Goal: Task Accomplishment & Management: Use online tool/utility

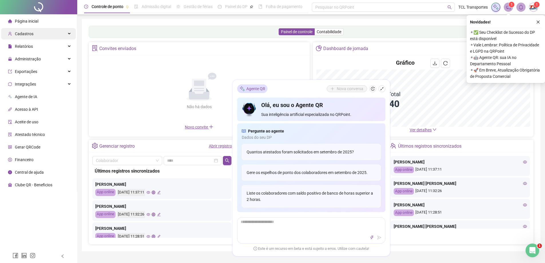
click at [48, 35] on div "Cadastros" at bounding box center [38, 33] width 75 height 11
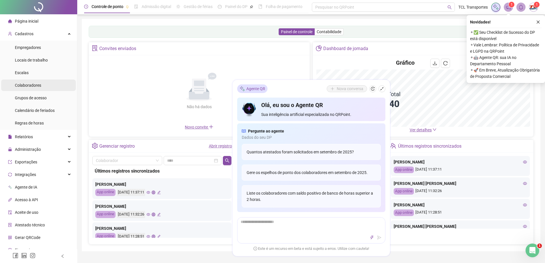
click at [39, 86] on span "Colaboradores" at bounding box center [28, 85] width 26 height 5
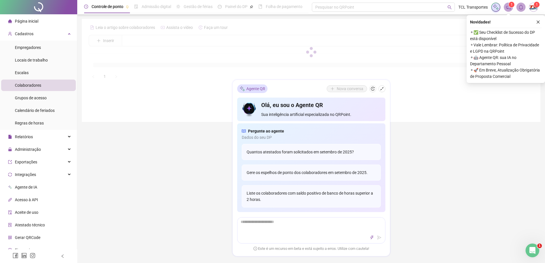
drag, startPoint x: 155, startPoint y: 37, endPoint x: 308, endPoint y: 58, distance: 153.6
click at [157, 39] on div at bounding box center [311, 52] width 445 height 58
click at [537, 23] on icon "close" at bounding box center [539, 22] width 4 height 4
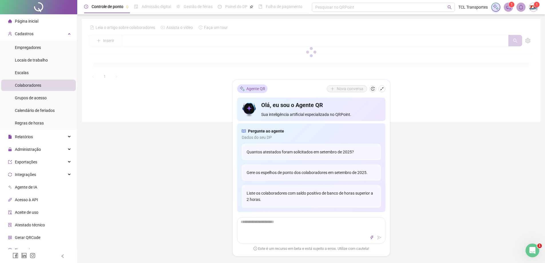
drag, startPoint x: 539, startPoint y: 21, endPoint x: 190, endPoint y: 47, distance: 350.3
click at [539, 21] on div "Leia o artigo sobre colaboradores Assista o vídeo Faça um tour Inserir Nenhum r…" at bounding box center [311, 70] width 459 height 103
drag, startPoint x: 383, startPoint y: 88, endPoint x: 369, endPoint y: 84, distance: 14.9
click at [381, 88] on icon "shrink" at bounding box center [382, 89] width 4 height 4
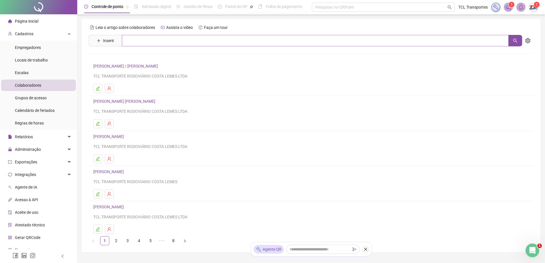
drag, startPoint x: 185, startPoint y: 34, endPoint x: 183, endPoint y: 42, distance: 7.9
click at [184, 39] on div "Leia o artigo sobre colaboradores Assista o vídeo Faça um tour Inserir Nenhum r…" at bounding box center [311, 134] width 445 height 222
click at [184, 42] on input "text" at bounding box center [315, 40] width 387 height 11
click at [183, 42] on input "text" at bounding box center [315, 40] width 387 height 11
click at [34, 148] on span "Administração" at bounding box center [28, 149] width 26 height 5
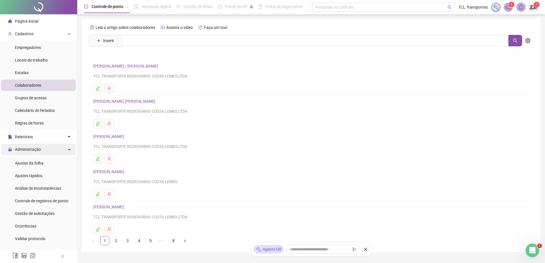
drag, startPoint x: 33, startPoint y: 145, endPoint x: 112, endPoint y: 93, distance: 94.3
click at [33, 145] on span "Administração" at bounding box center [24, 149] width 33 height 11
click at [27, 147] on span "Administração" at bounding box center [24, 149] width 33 height 11
click at [29, 164] on span "Ajustes da folha" at bounding box center [29, 163] width 29 height 5
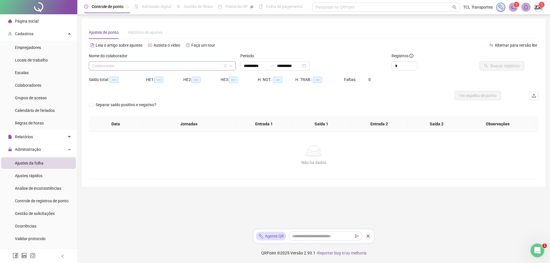
click at [156, 66] on input "search" at bounding box center [159, 66] width 135 height 9
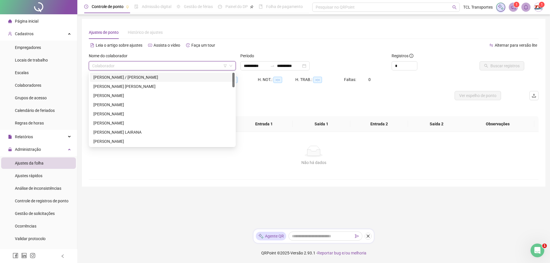
type input "**********"
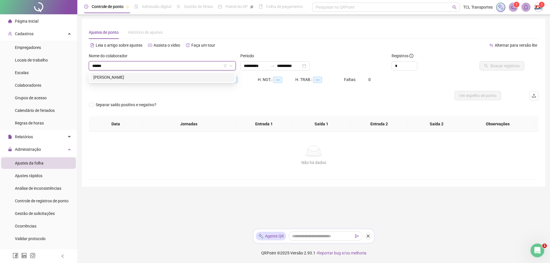
type input "******"
drag, startPoint x: 147, startPoint y: 80, endPoint x: 156, endPoint y: 79, distance: 9.5
click at [147, 80] on div "[PERSON_NAME]" at bounding box center [162, 77] width 138 height 6
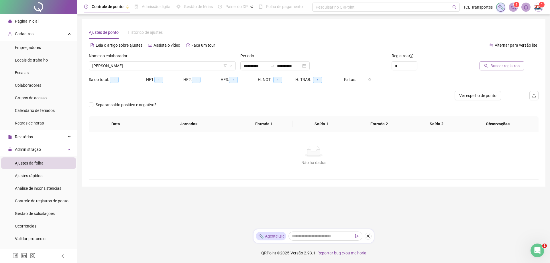
click at [500, 70] on button "Buscar registros" at bounding box center [501, 65] width 45 height 9
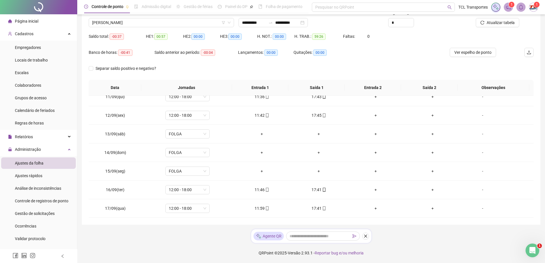
scroll to position [211, 0]
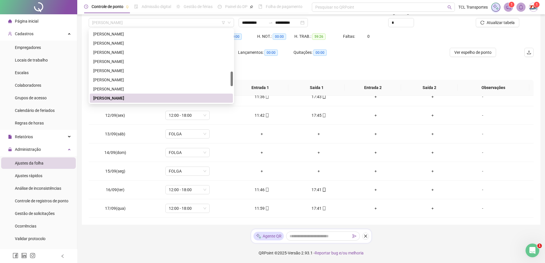
drag, startPoint x: 152, startPoint y: 22, endPoint x: 0, endPoint y: 16, distance: 152.2
click at [0, 16] on div "**********" at bounding box center [272, 110] width 545 height 306
click at [123, 21] on span "[PERSON_NAME]" at bounding box center [161, 22] width 139 height 9
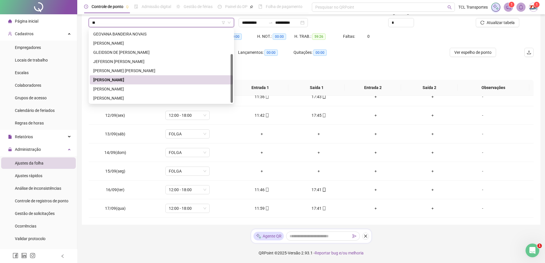
scroll to position [0, 0]
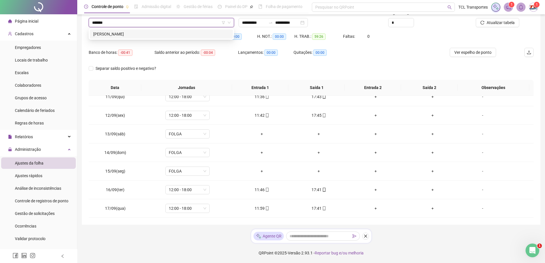
type input "*******"
drag, startPoint x: 146, startPoint y: 38, endPoint x: 170, endPoint y: 38, distance: 23.5
click at [147, 38] on div "[PERSON_NAME]" at bounding box center [161, 33] width 143 height 9
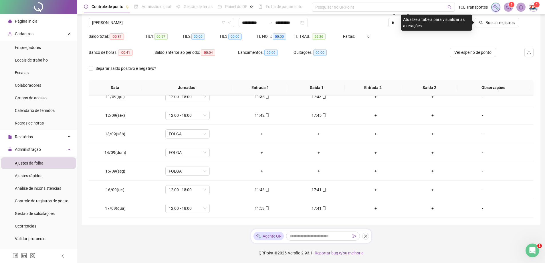
drag, startPoint x: 506, startPoint y: 20, endPoint x: 153, endPoint y: 110, distance: 363.5
click at [506, 21] on span "Buscar registros" at bounding box center [500, 22] width 29 height 6
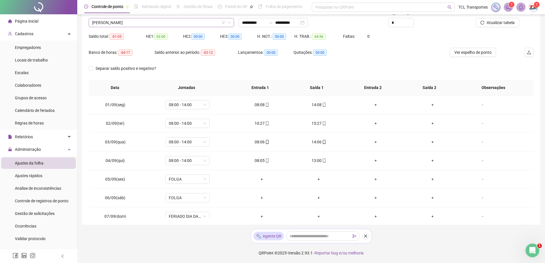
scroll to position [92, 0]
click at [165, 21] on span "[PERSON_NAME]" at bounding box center [161, 22] width 139 height 9
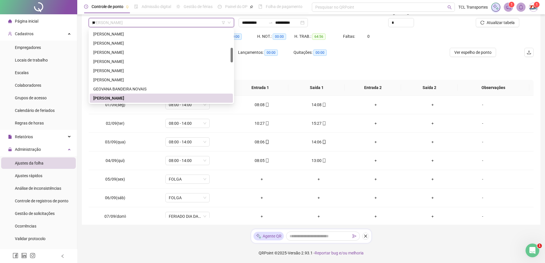
scroll to position [0, 0]
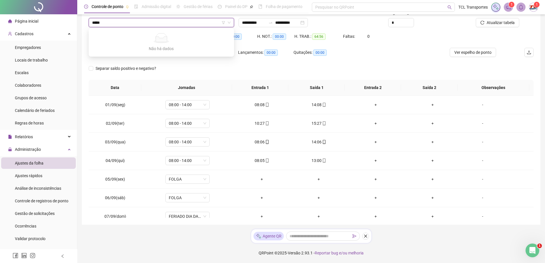
type input "****"
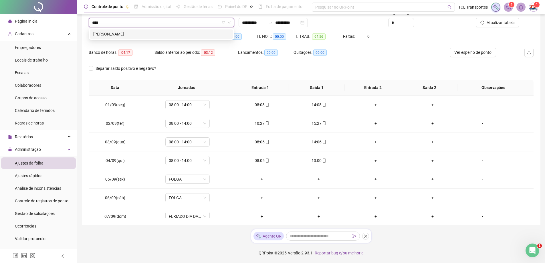
click at [178, 35] on div "[PERSON_NAME]" at bounding box center [161, 34] width 136 height 6
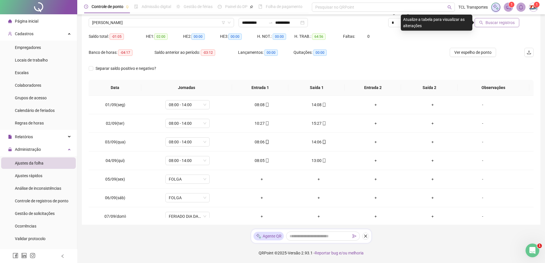
click at [499, 22] on span "Buscar registros" at bounding box center [500, 22] width 29 height 6
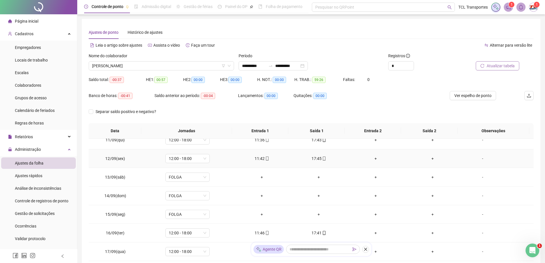
scroll to position [43, 0]
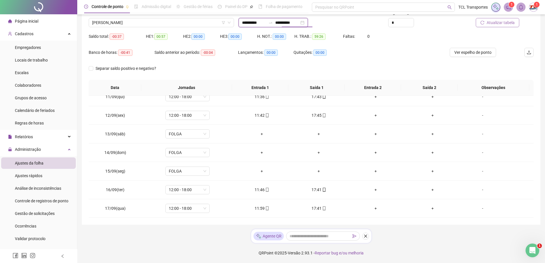
click at [284, 23] on input "**********" at bounding box center [287, 22] width 24 height 6
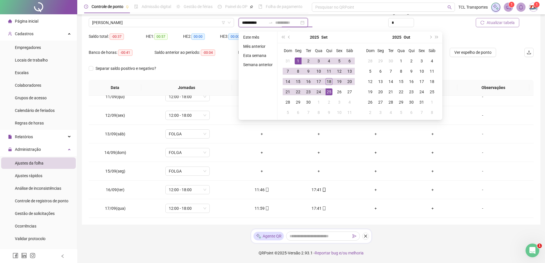
type input "**********"
drag, startPoint x: 329, startPoint y: 81, endPoint x: 334, endPoint y: 79, distance: 5.4
click at [330, 81] on div "18" at bounding box center [329, 81] width 7 height 7
type input "**********"
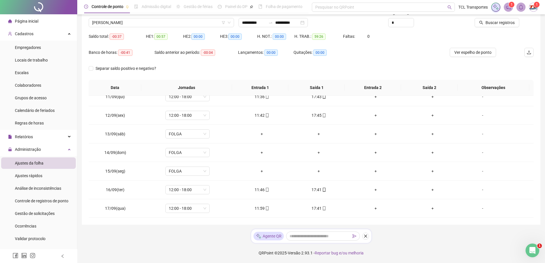
drag, startPoint x: 506, startPoint y: 22, endPoint x: 529, endPoint y: 115, distance: 95.8
click at [506, 23] on span "Buscar registros" at bounding box center [500, 22] width 29 height 6
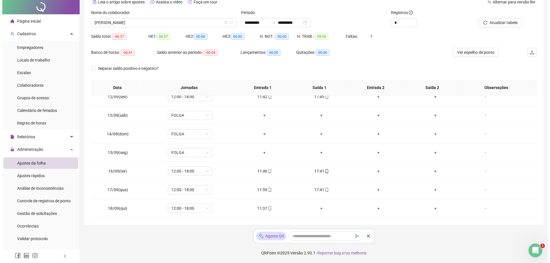
scroll to position [0, 0]
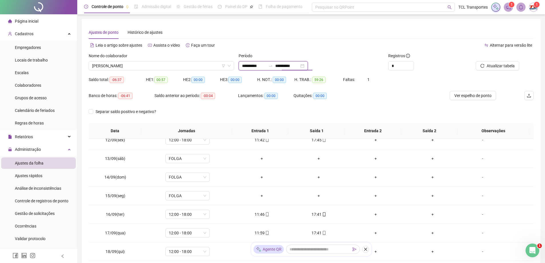
click at [295, 67] on input "**********" at bounding box center [287, 66] width 24 height 6
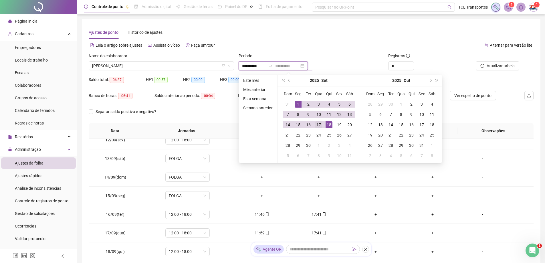
type input "**********"
drag, startPoint x: 321, startPoint y: 126, endPoint x: 344, endPoint y: 115, distance: 25.1
click at [322, 126] on div "17" at bounding box center [319, 124] width 7 height 7
type input "**********"
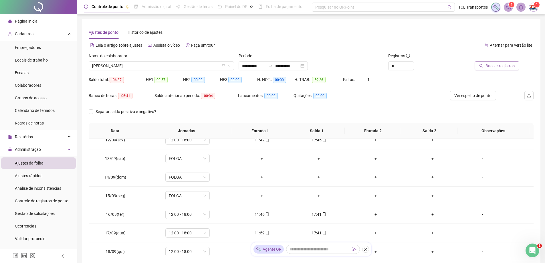
click at [501, 62] on button "Buscar registros" at bounding box center [497, 65] width 45 height 9
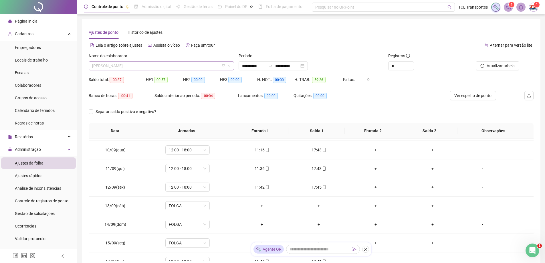
click at [171, 66] on span "[PERSON_NAME]" at bounding box center [161, 66] width 139 height 9
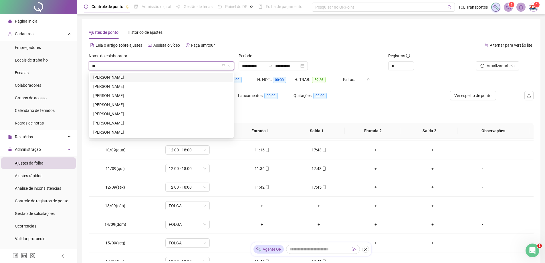
type input "***"
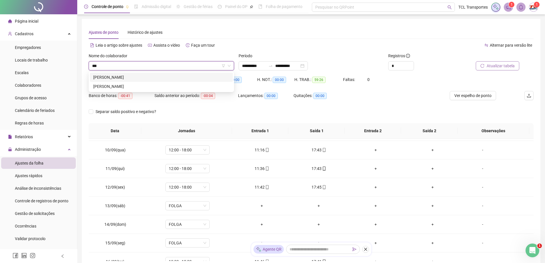
click at [113, 79] on div "[PERSON_NAME]" at bounding box center [161, 77] width 136 height 6
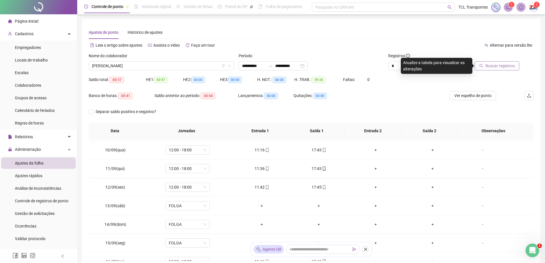
click at [502, 65] on span "Buscar registros" at bounding box center [500, 66] width 29 height 6
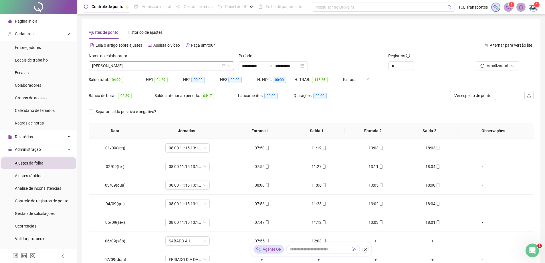
scroll to position [165, 0]
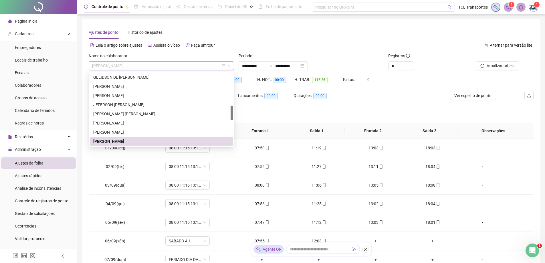
click at [166, 67] on span "[PERSON_NAME]" at bounding box center [161, 66] width 139 height 9
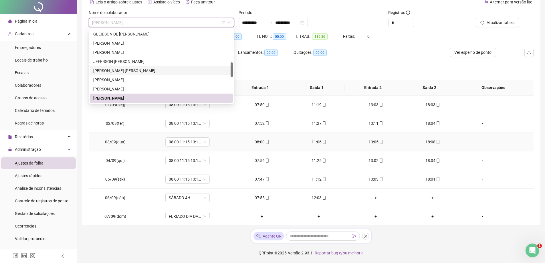
scroll to position [0, 0]
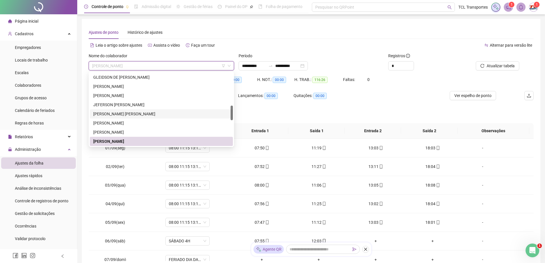
click at [377, 117] on div "Separar saldo positivo e negativo?" at bounding box center [311, 115] width 445 height 16
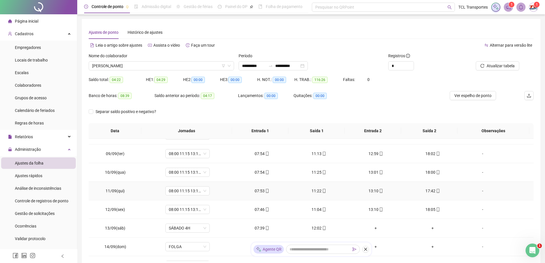
scroll to position [194, 0]
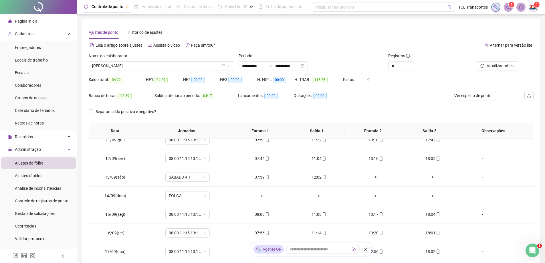
click at [186, 53] on div "Nome do colaborador" at bounding box center [161, 57] width 145 height 9
click at [189, 65] on span "[PERSON_NAME]" at bounding box center [161, 66] width 139 height 9
drag, startPoint x: 338, startPoint y: 48, endPoint x: 109, endPoint y: 82, distance: 232.3
click at [338, 49] on div "Alternar para versão lite" at bounding box center [423, 45] width 223 height 9
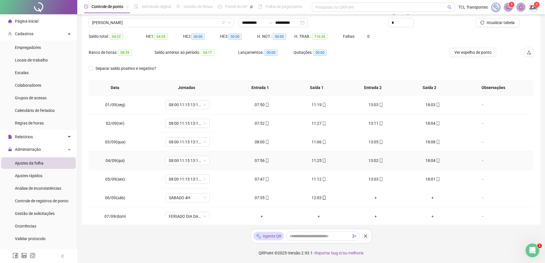
scroll to position [0, 0]
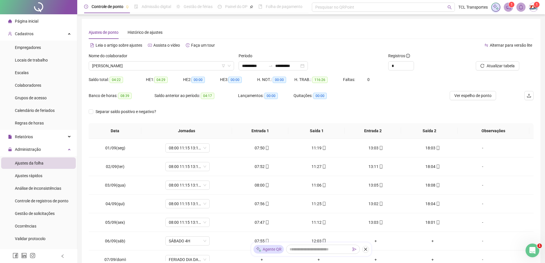
click at [397, 104] on div "Banco de horas: 08:39 Saldo anterior ao período: 04:17 Lançamentos: 00:00 Quita…" at bounding box center [256, 99] width 334 height 16
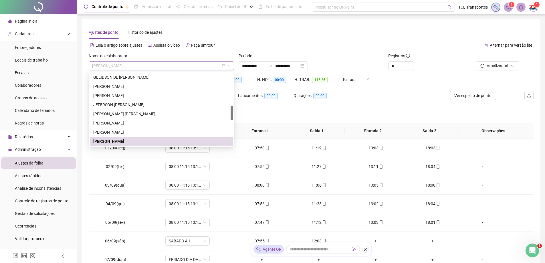
click at [214, 64] on span "[PERSON_NAME]" at bounding box center [161, 66] width 139 height 9
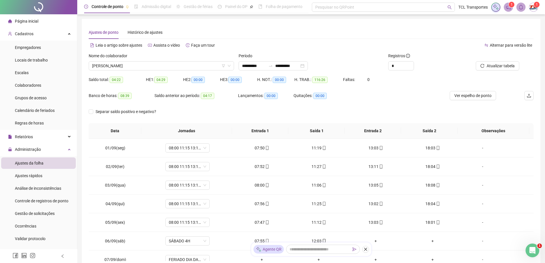
click at [227, 40] on div "**********" at bounding box center [311, 143] width 445 height 235
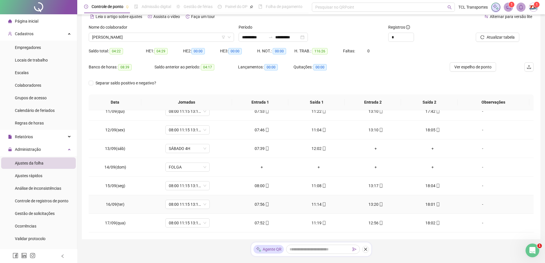
scroll to position [43, 0]
